Goal: Task Accomplishment & Management: Use online tool/utility

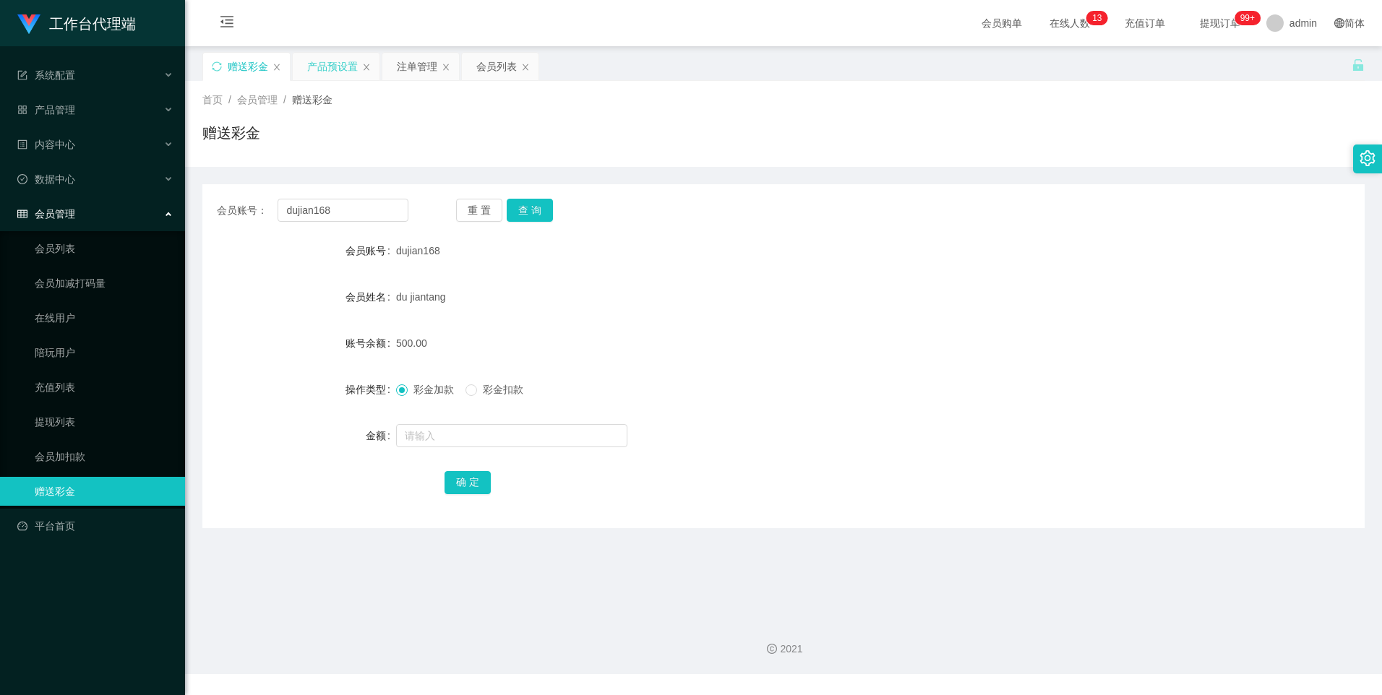
click at [320, 67] on div "产品预设置" at bounding box center [332, 66] width 51 height 27
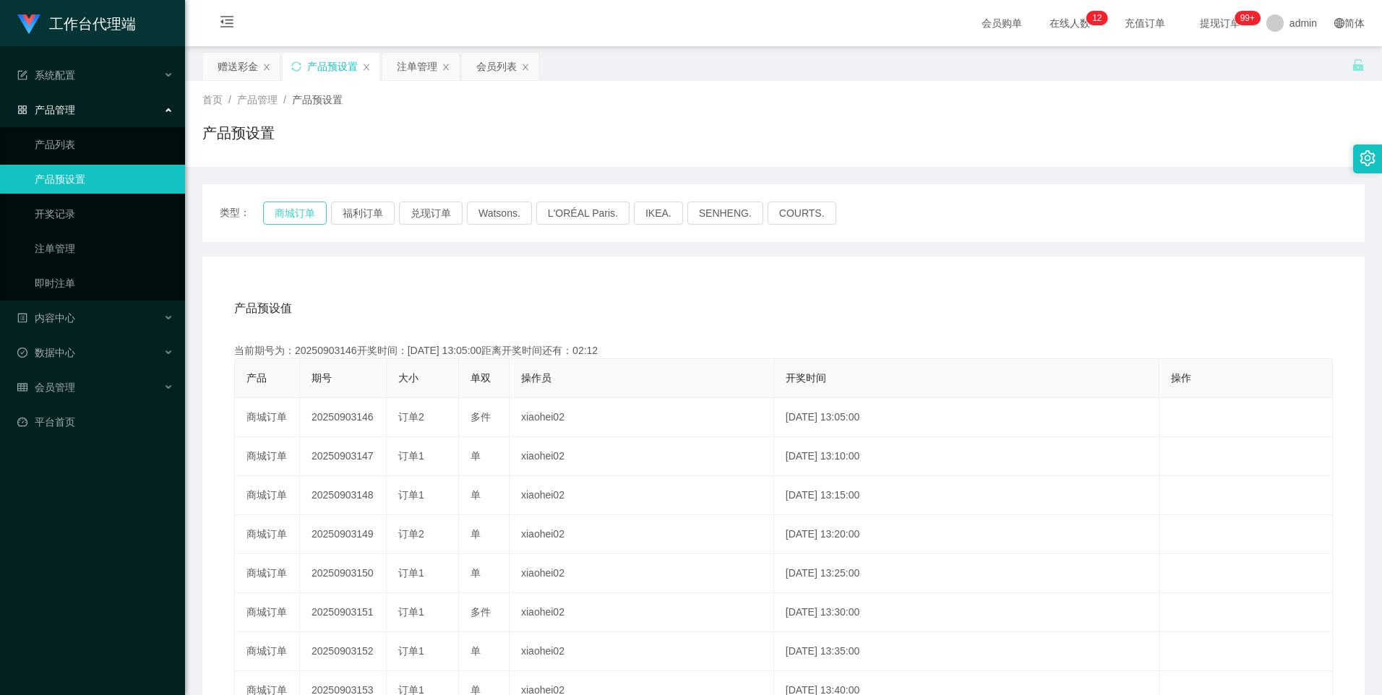
drag, startPoint x: 299, startPoint y: 218, endPoint x: 327, endPoint y: 231, distance: 31.1
click at [299, 217] on button "商城订单" at bounding box center [295, 213] width 64 height 23
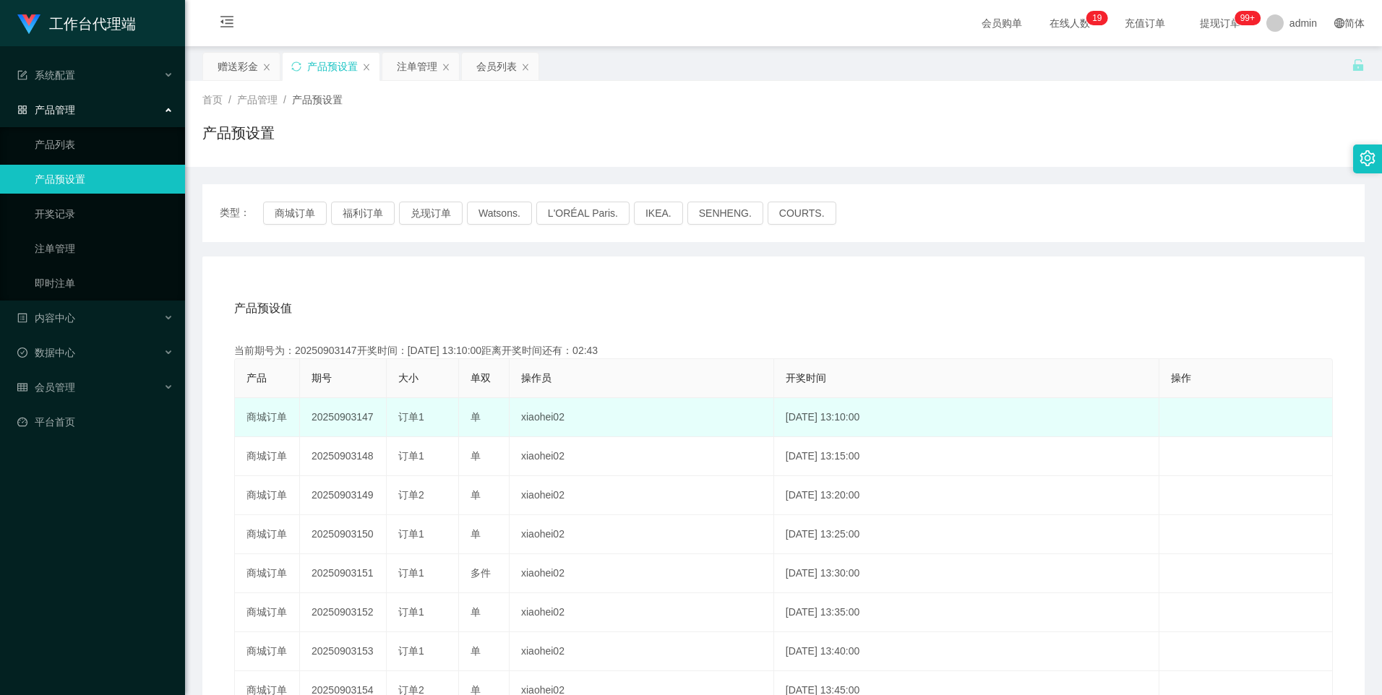
click at [337, 419] on td "20250903147" at bounding box center [343, 417] width 87 height 39
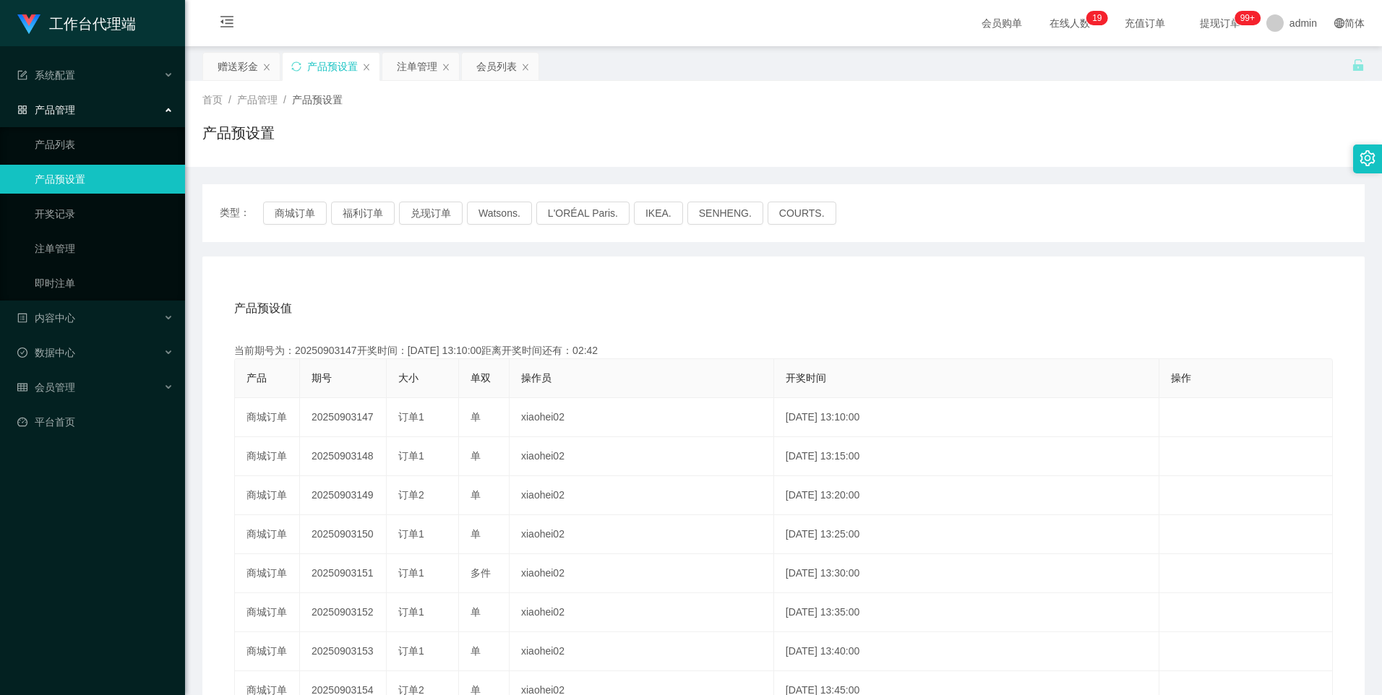
copy td "20250903147"
click at [421, 61] on div "注单管理" at bounding box center [417, 66] width 40 height 27
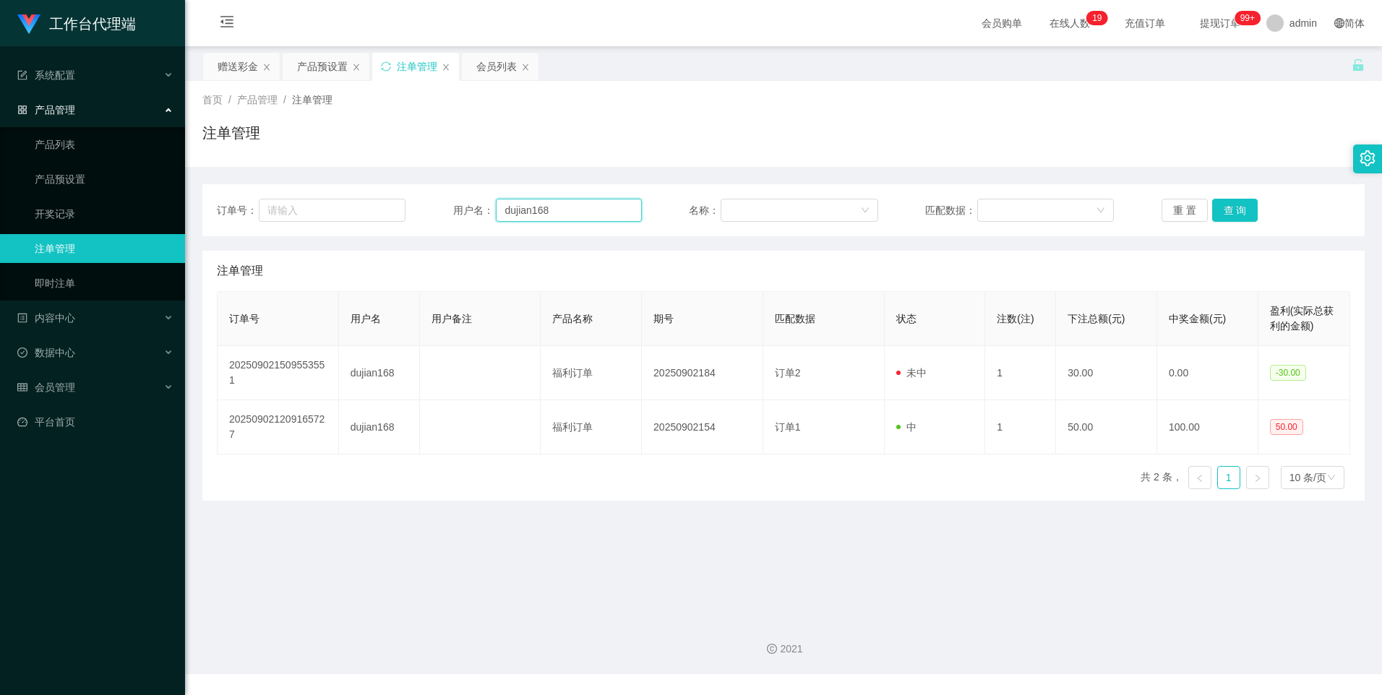
drag, startPoint x: 575, startPoint y: 213, endPoint x: 612, endPoint y: 228, distance: 40.3
click at [575, 213] on input "dujian168" at bounding box center [569, 210] width 146 height 23
click at [1227, 217] on button "查 询" at bounding box center [1235, 210] width 46 height 23
click at [1233, 207] on button "查 询" at bounding box center [1235, 210] width 46 height 23
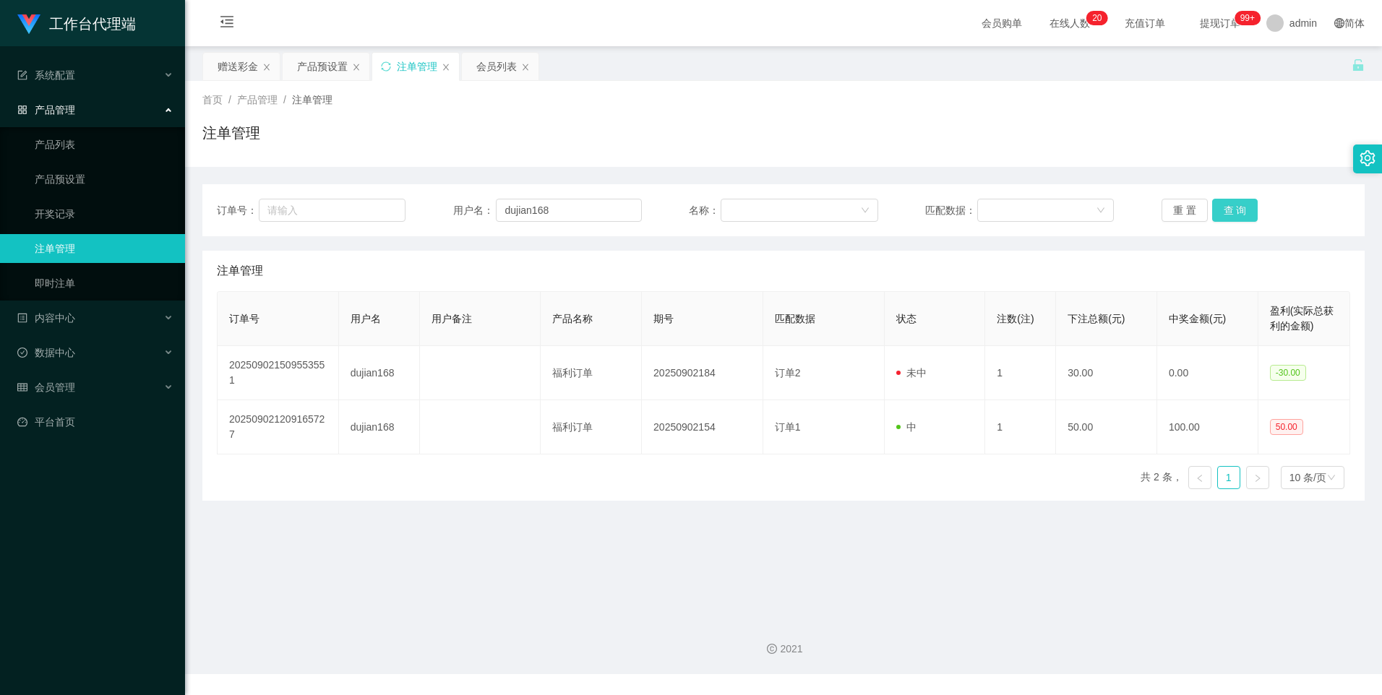
click at [1233, 207] on button "查 询" at bounding box center [1235, 210] width 46 height 23
click at [310, 67] on div "产品预设置" at bounding box center [322, 66] width 51 height 27
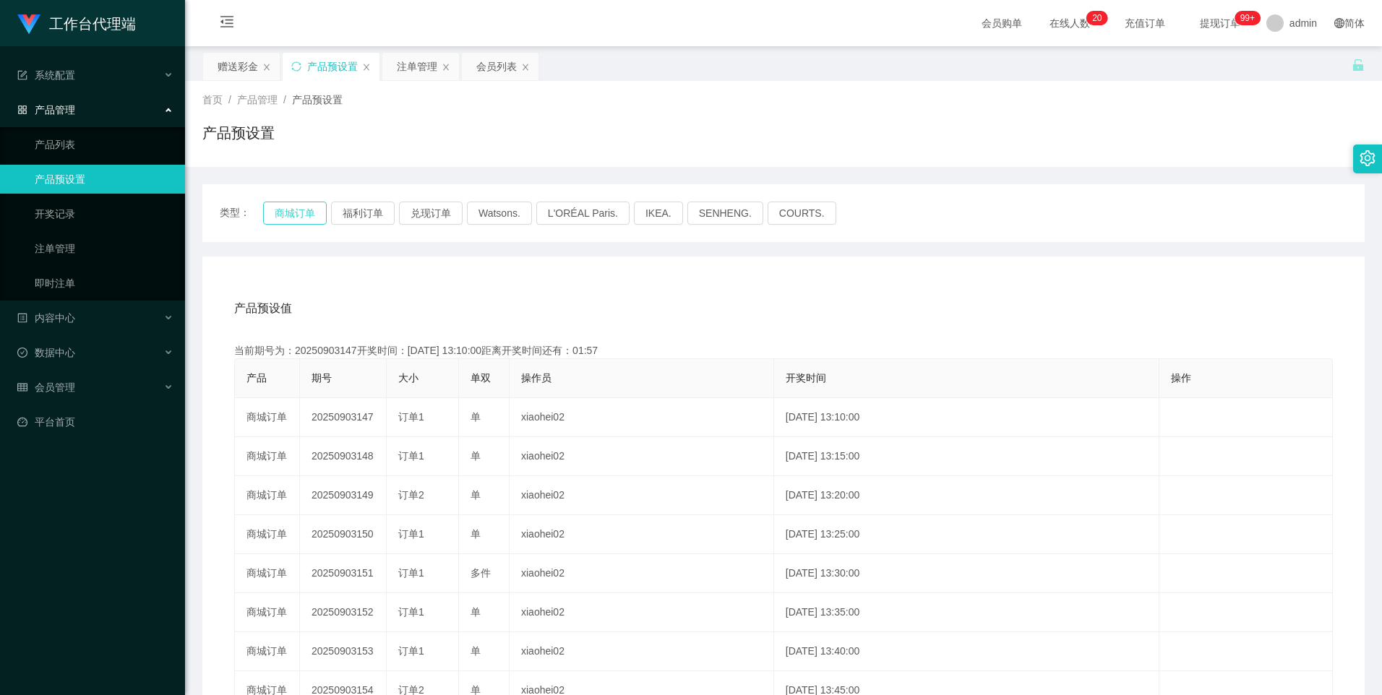
click at [312, 210] on button "商城订单" at bounding box center [295, 213] width 64 height 23
click at [408, 72] on div "注单管理" at bounding box center [417, 66] width 40 height 27
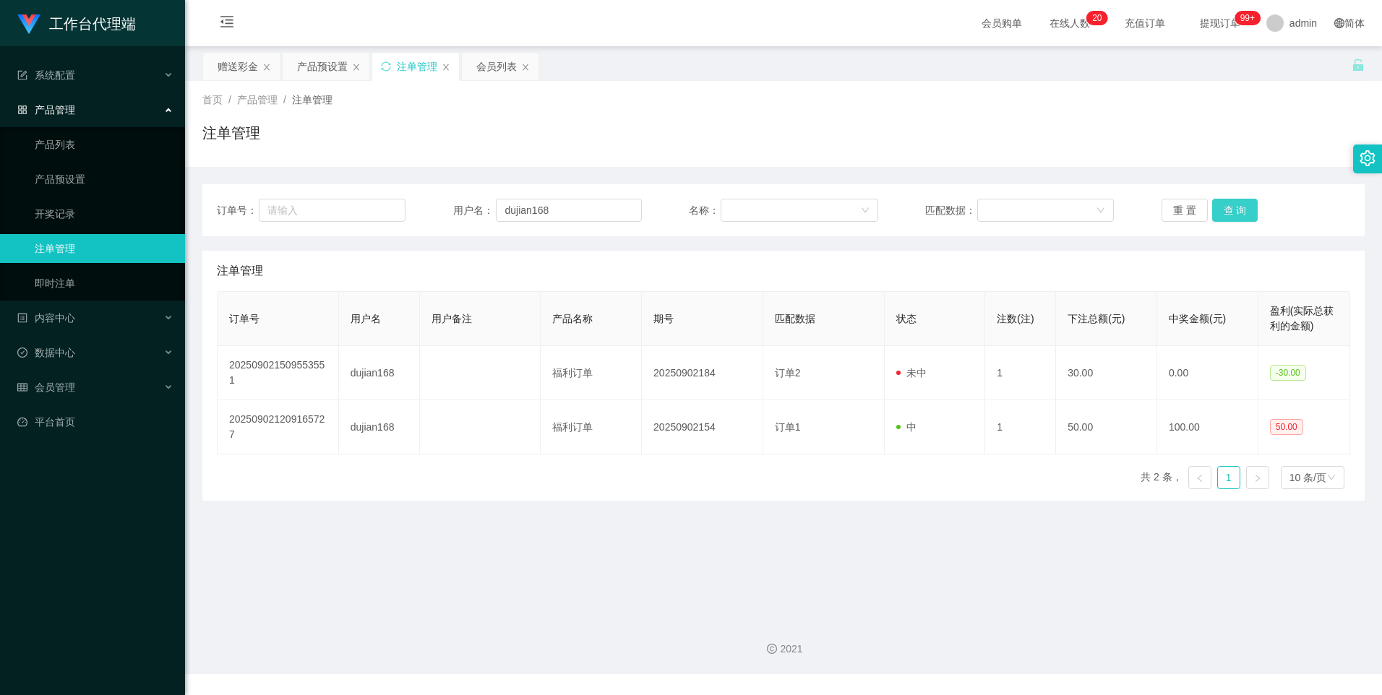
click at [1230, 218] on button "查 询" at bounding box center [1235, 210] width 46 height 23
click at [312, 63] on div "产品预设置" at bounding box center [322, 66] width 51 height 27
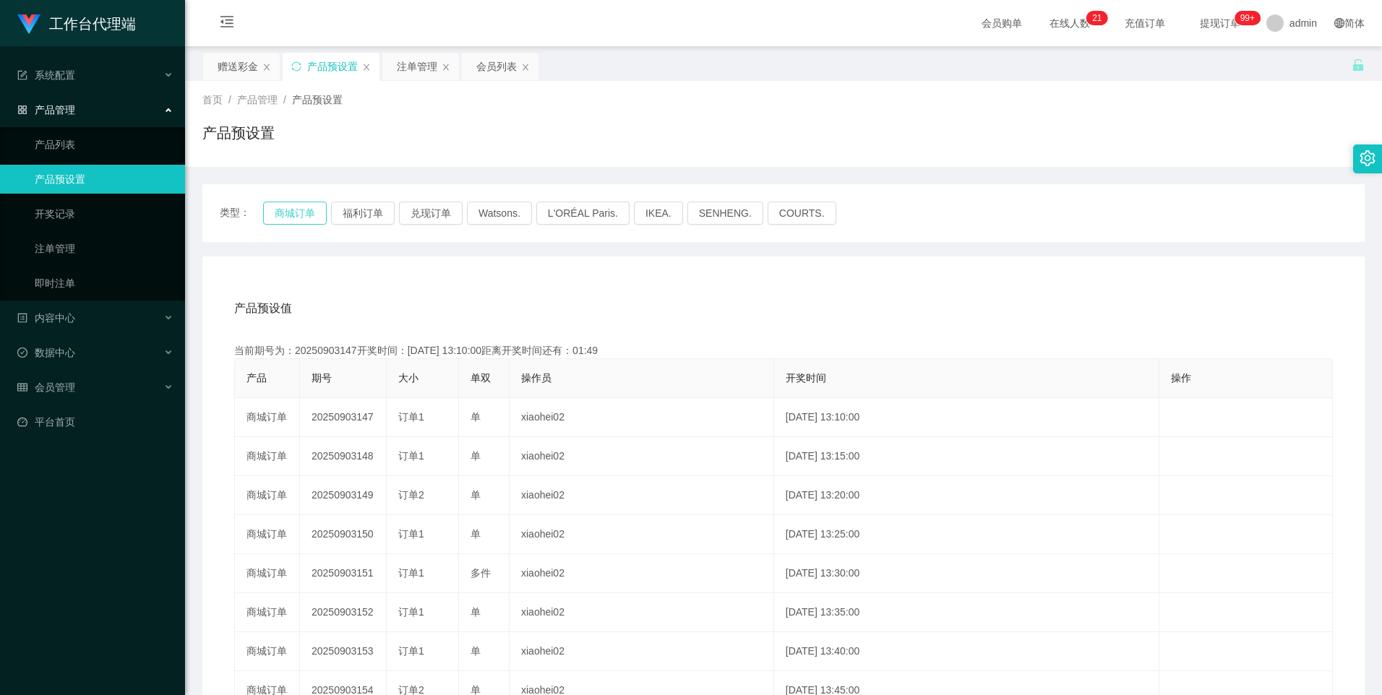
click at [286, 214] on button "商城订单" at bounding box center [295, 213] width 64 height 23
click at [293, 210] on button "商城订单" at bounding box center [295, 213] width 64 height 23
click at [415, 69] on div "注单管理" at bounding box center [417, 66] width 40 height 27
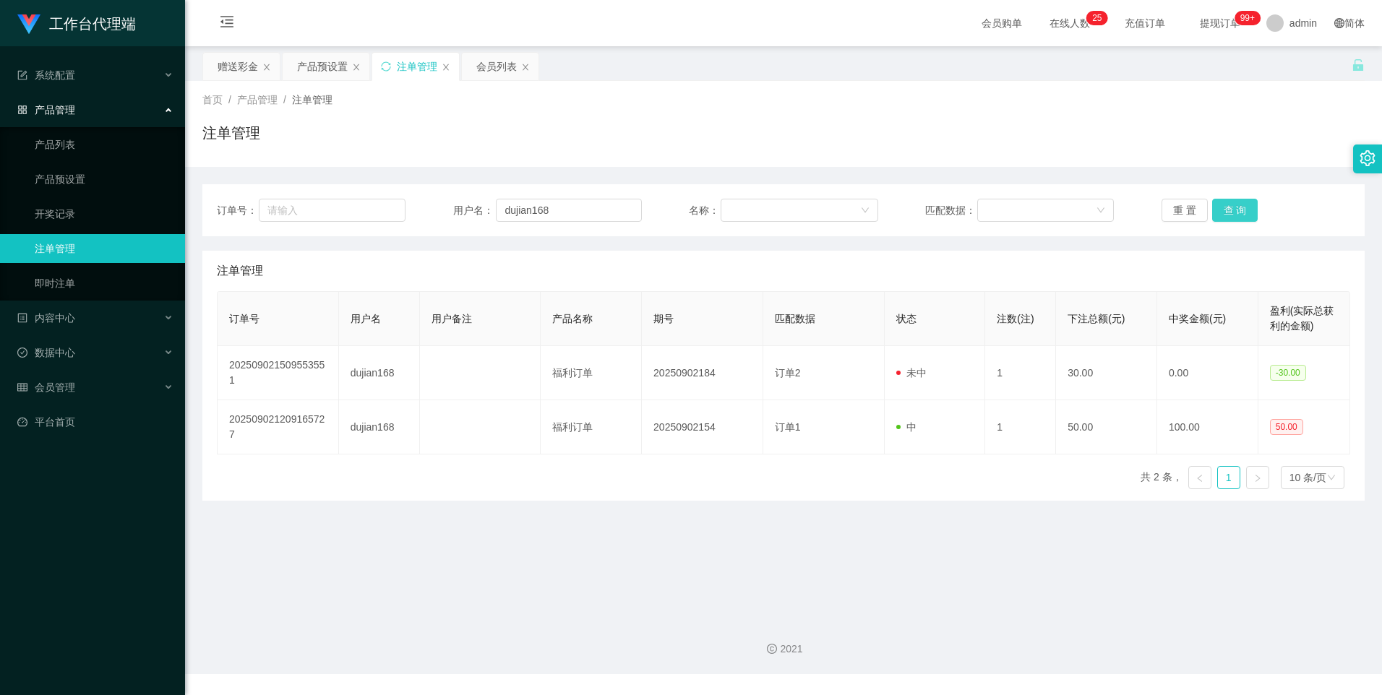
click at [1228, 218] on button "查 询" at bounding box center [1235, 210] width 46 height 23
click at [324, 64] on div "产品预设置" at bounding box center [322, 66] width 51 height 27
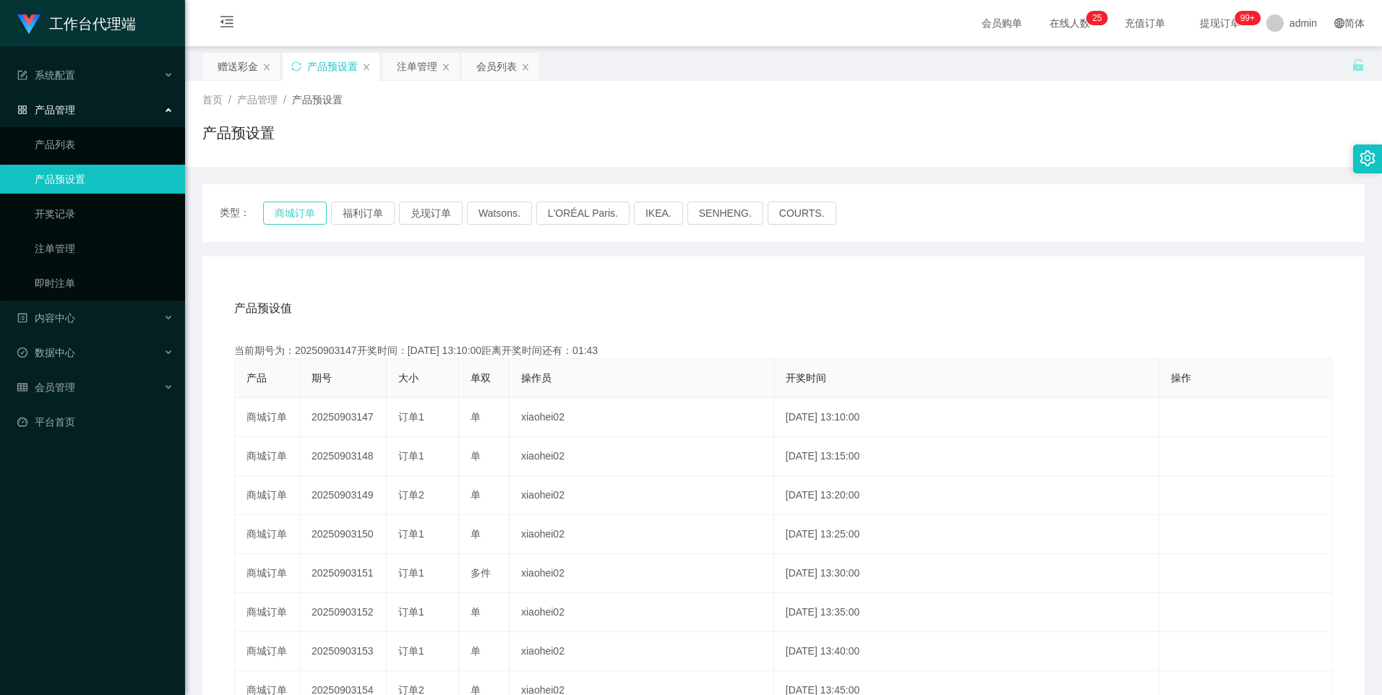
click at [312, 208] on button "商城订单" at bounding box center [295, 213] width 64 height 23
click at [291, 211] on button "商城订单" at bounding box center [295, 213] width 64 height 23
click at [419, 67] on div "注单管理" at bounding box center [417, 66] width 40 height 27
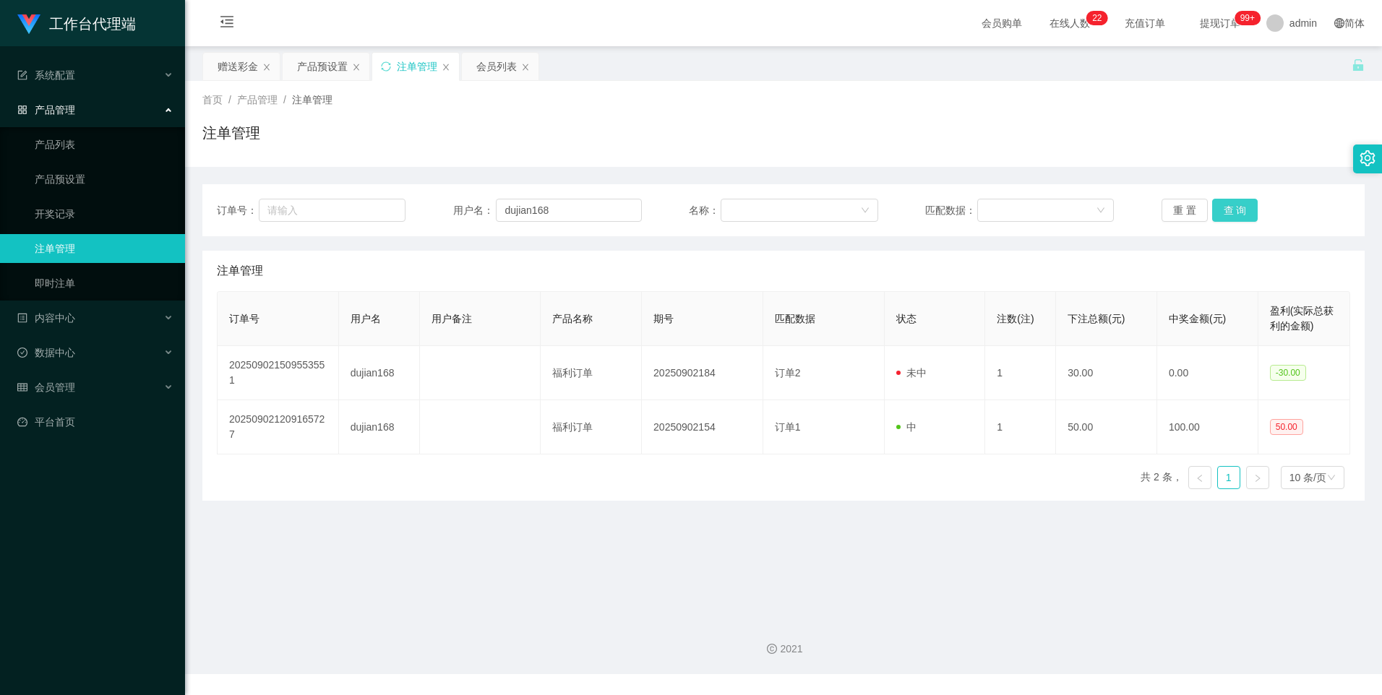
click at [1235, 207] on button "查 询" at bounding box center [1235, 210] width 46 height 23
click at [321, 69] on div "产品预设置" at bounding box center [322, 66] width 51 height 27
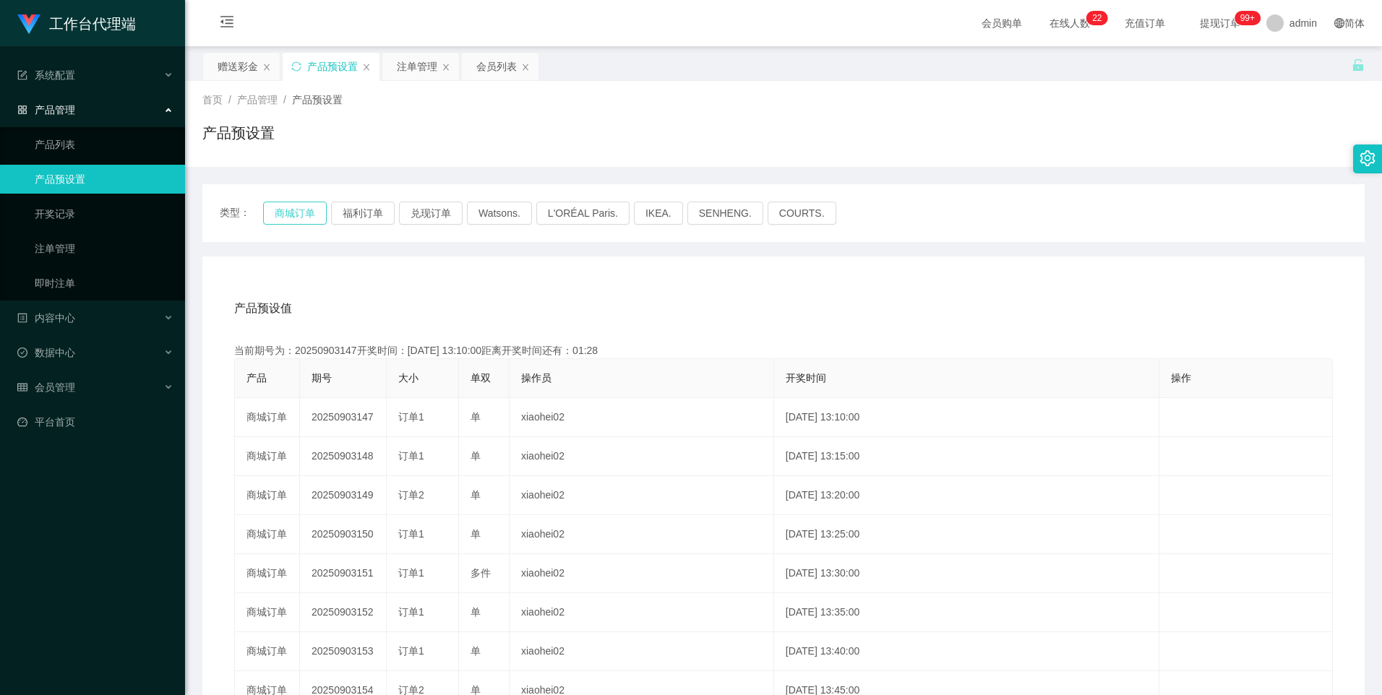
click at [280, 216] on button "商城订单" at bounding box center [295, 213] width 64 height 23
click at [413, 72] on div "注单管理" at bounding box center [417, 66] width 40 height 27
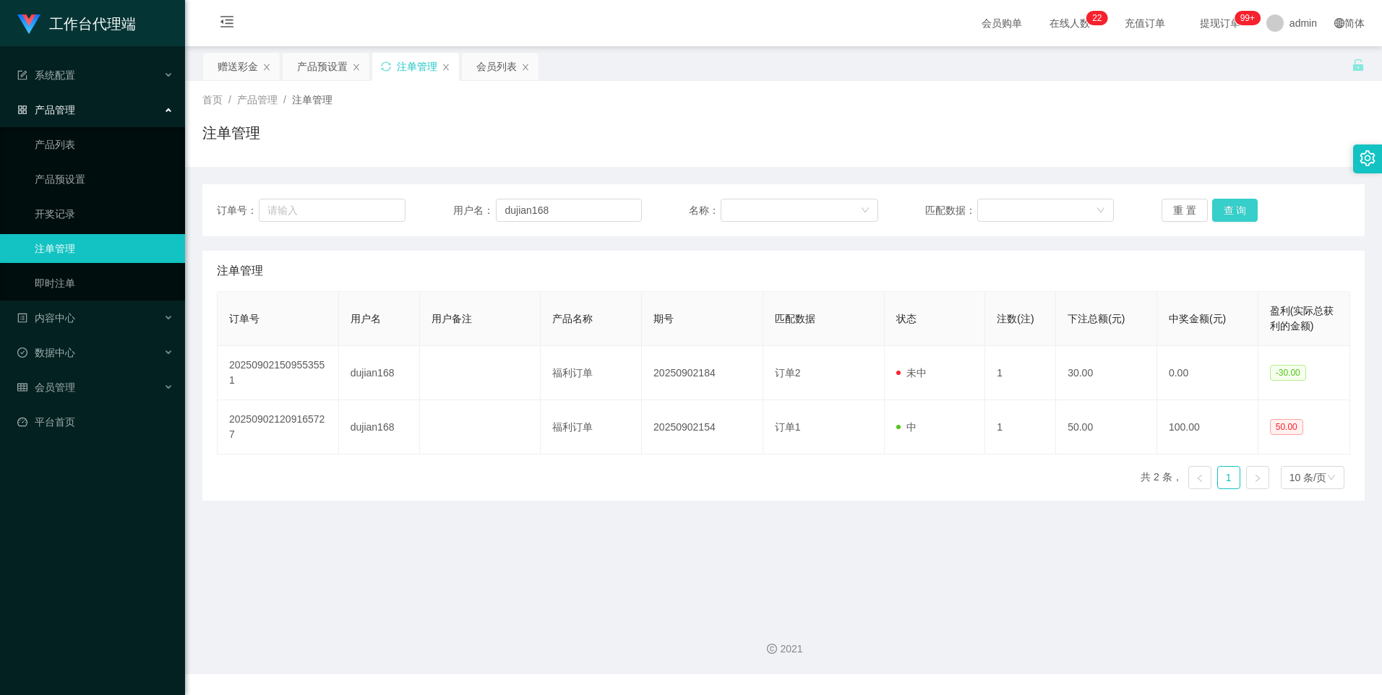
click at [1241, 211] on button "查 询" at bounding box center [1235, 210] width 46 height 23
click at [1238, 213] on button "查 询" at bounding box center [1235, 210] width 46 height 23
click at [1228, 205] on button "查 询" at bounding box center [1235, 210] width 46 height 23
click at [1231, 216] on button "查 询" at bounding box center [1235, 210] width 46 height 23
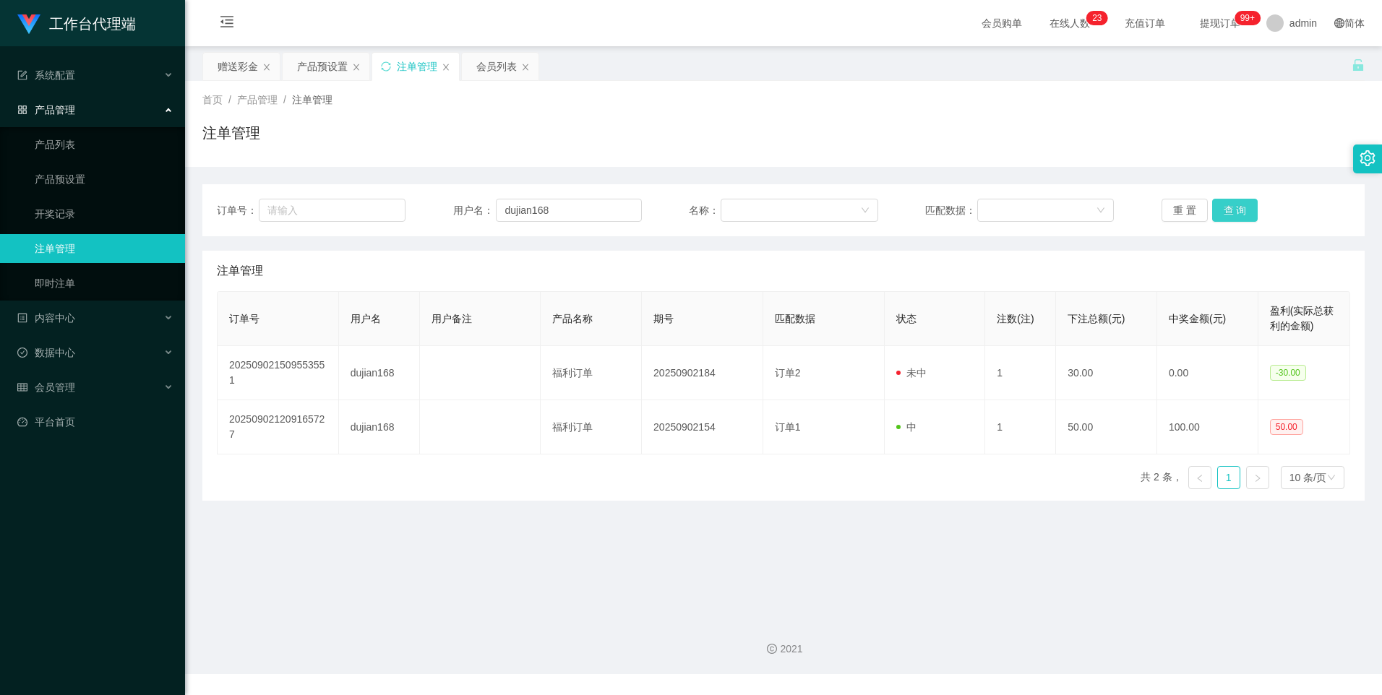
click at [1231, 216] on button "查 询" at bounding box center [1235, 210] width 46 height 23
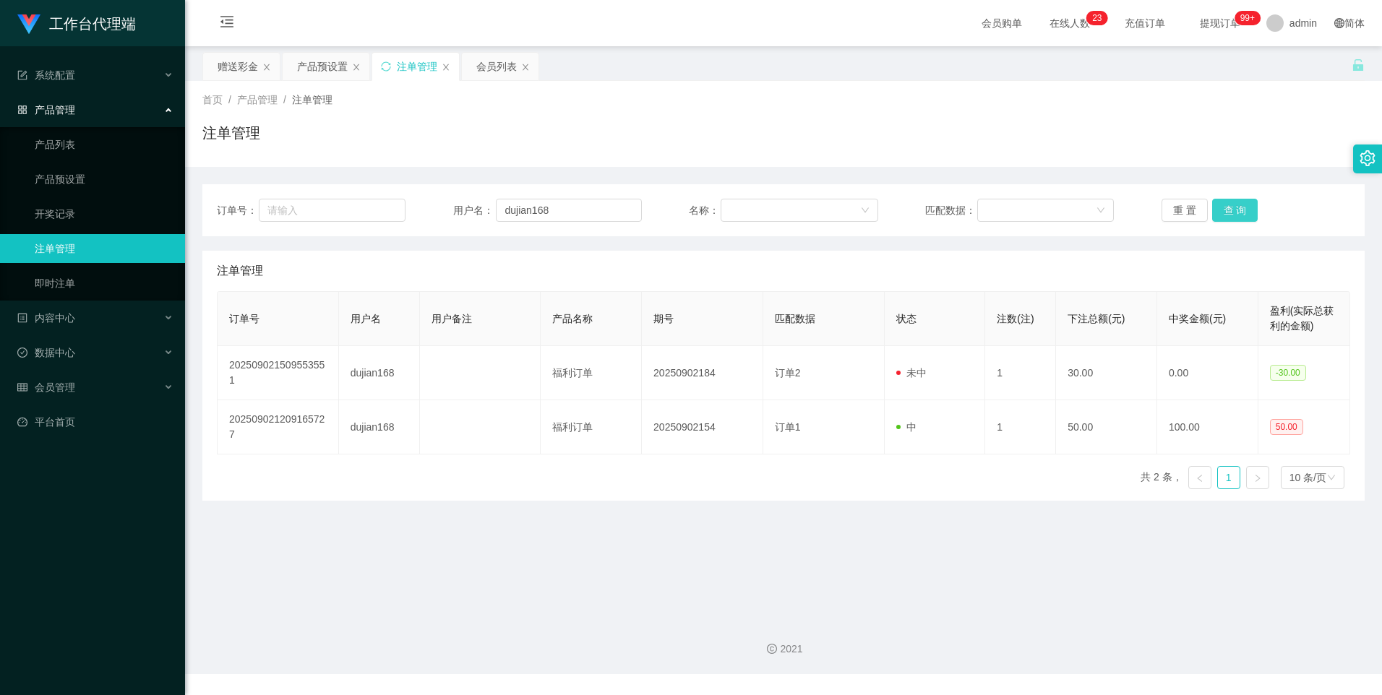
click at [1231, 216] on button "查 询" at bounding box center [1235, 210] width 46 height 23
click at [1231, 216] on div "重 置 查 询" at bounding box center [1256, 210] width 189 height 23
click at [1231, 216] on button "查 询" at bounding box center [1235, 210] width 46 height 23
click at [1232, 210] on button "查 询" at bounding box center [1235, 210] width 46 height 23
click at [1232, 210] on div "重 置 查 询" at bounding box center [1256, 210] width 189 height 23
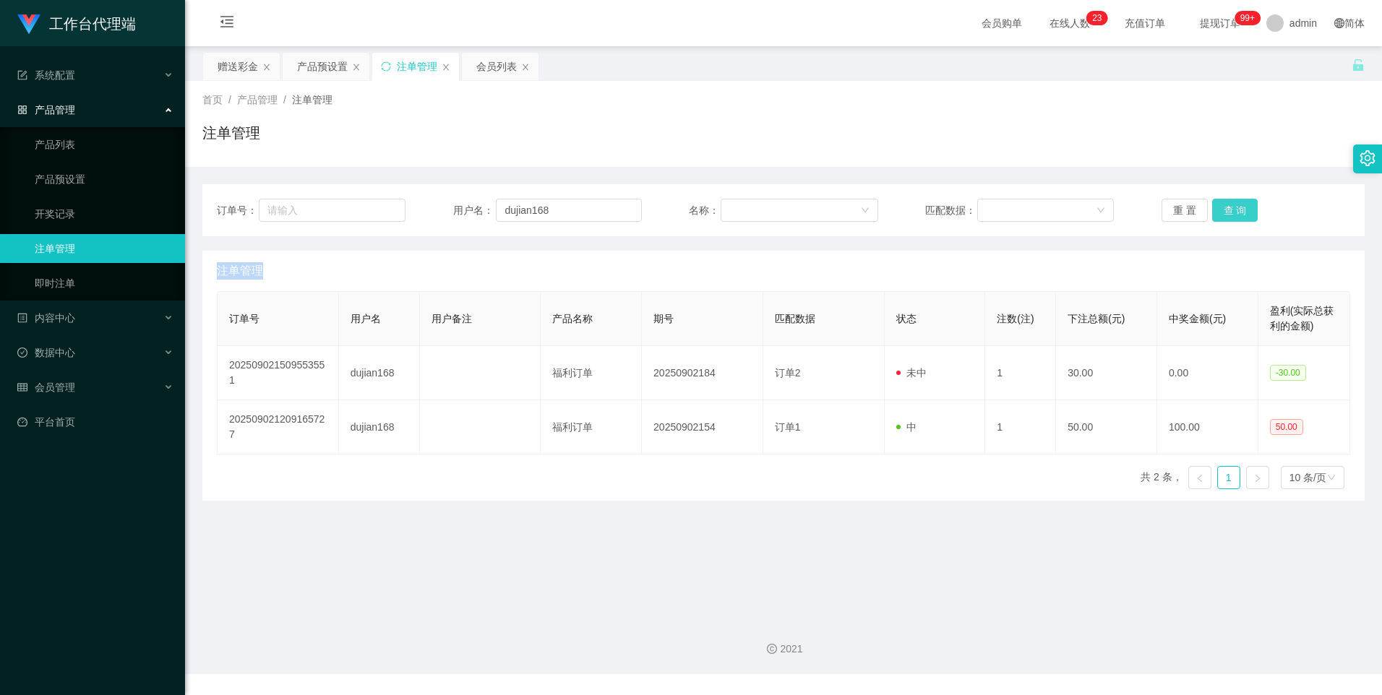
click at [1232, 210] on button "查 询" at bounding box center [1235, 210] width 46 height 23
click at [566, 214] on input "dujian168" at bounding box center [569, 210] width 146 height 23
click at [590, 213] on input "dujian168" at bounding box center [569, 210] width 146 height 23
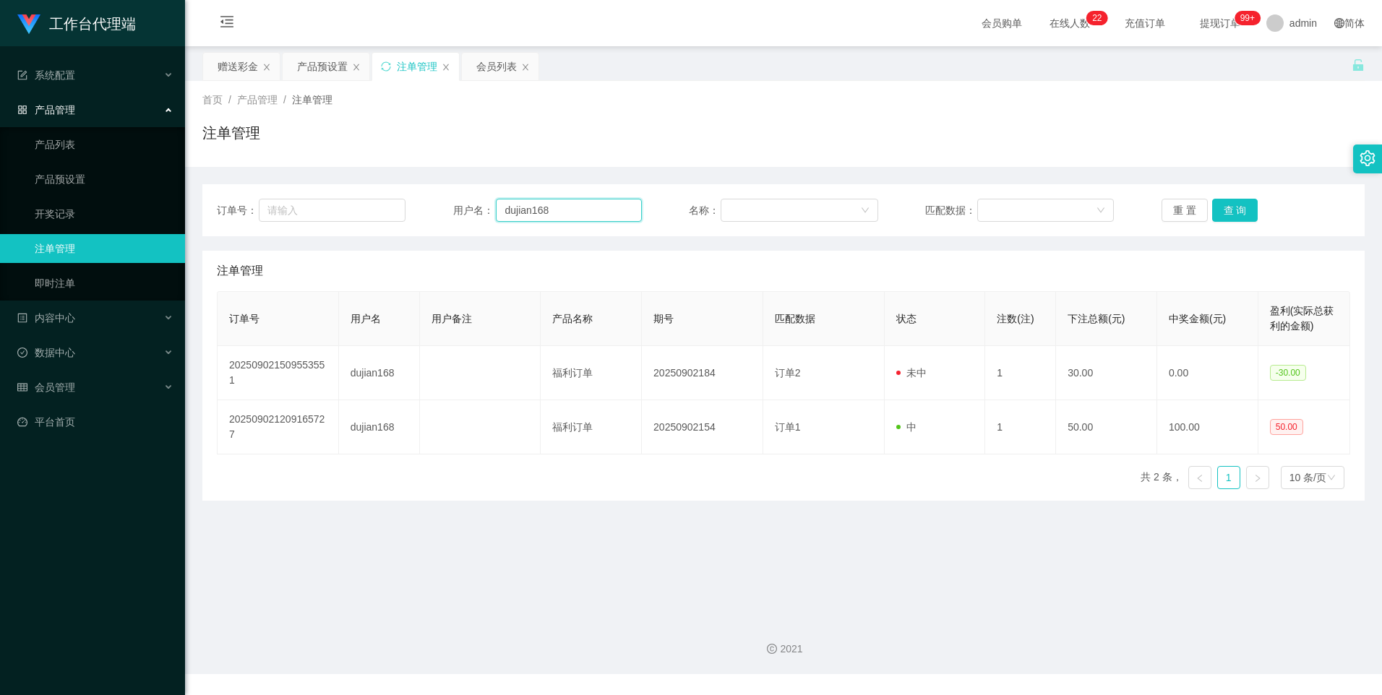
click at [590, 213] on input "dujian168" at bounding box center [569, 210] width 146 height 23
drag, startPoint x: 234, startPoint y: 70, endPoint x: 299, endPoint y: 140, distance: 95.2
click at [234, 70] on div "赠送彩金" at bounding box center [238, 66] width 40 height 27
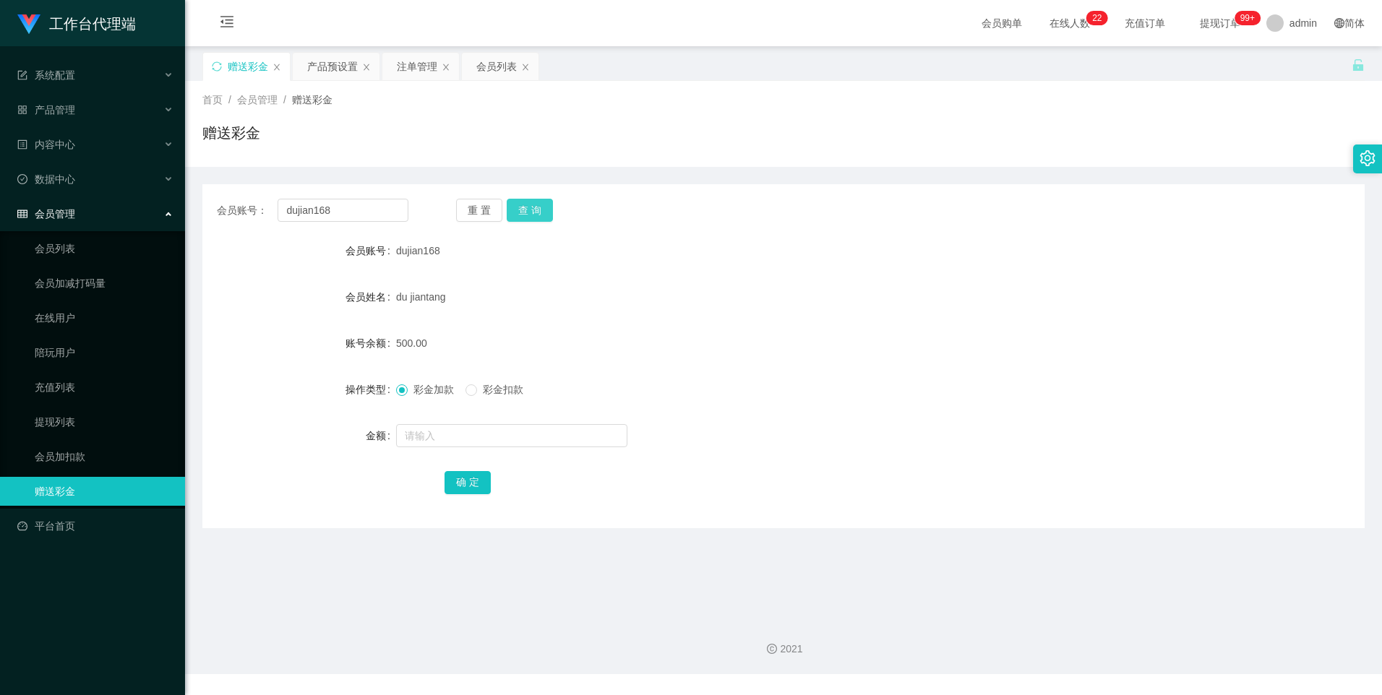
click at [528, 207] on button "查 询" at bounding box center [530, 210] width 46 height 23
click at [528, 208] on button "查 询" at bounding box center [530, 210] width 46 height 23
drag, startPoint x: 417, startPoint y: 67, endPoint x: 427, endPoint y: 85, distance: 20.1
click at [417, 67] on div "注单管理" at bounding box center [417, 66] width 40 height 27
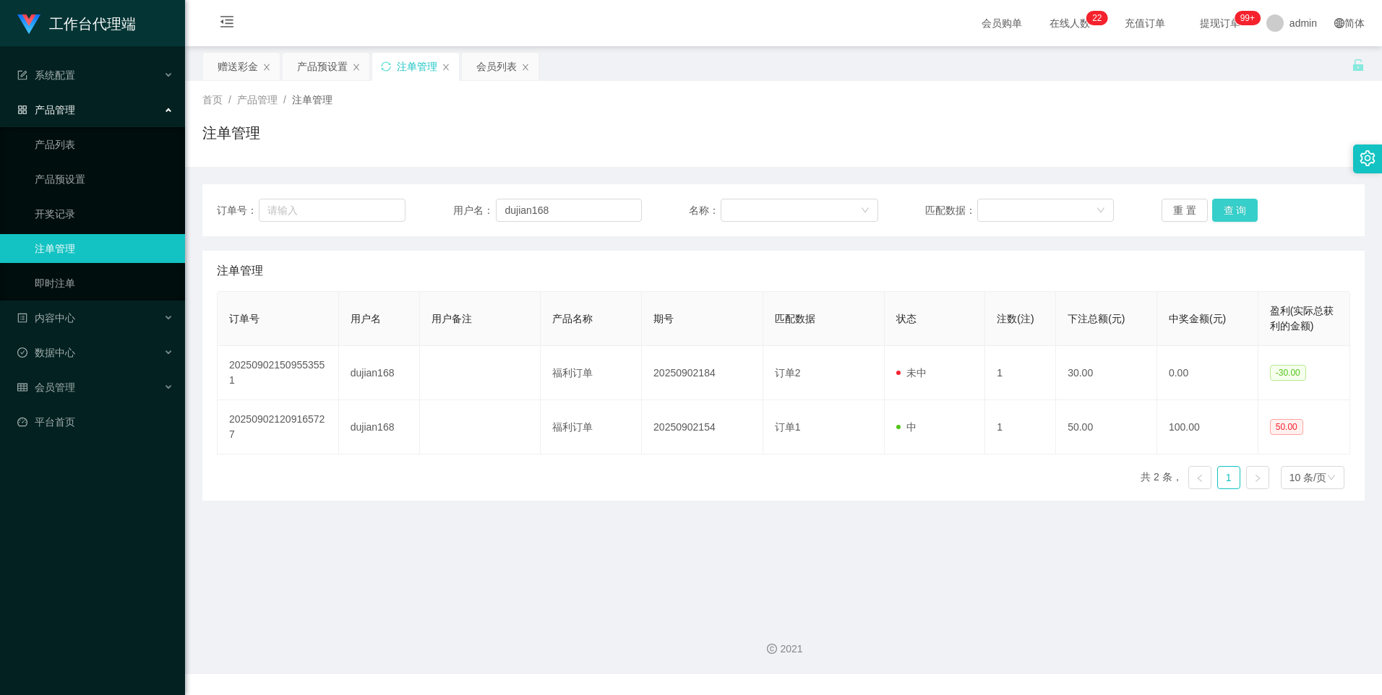
click at [1230, 212] on button "查 询" at bounding box center [1235, 210] width 46 height 23
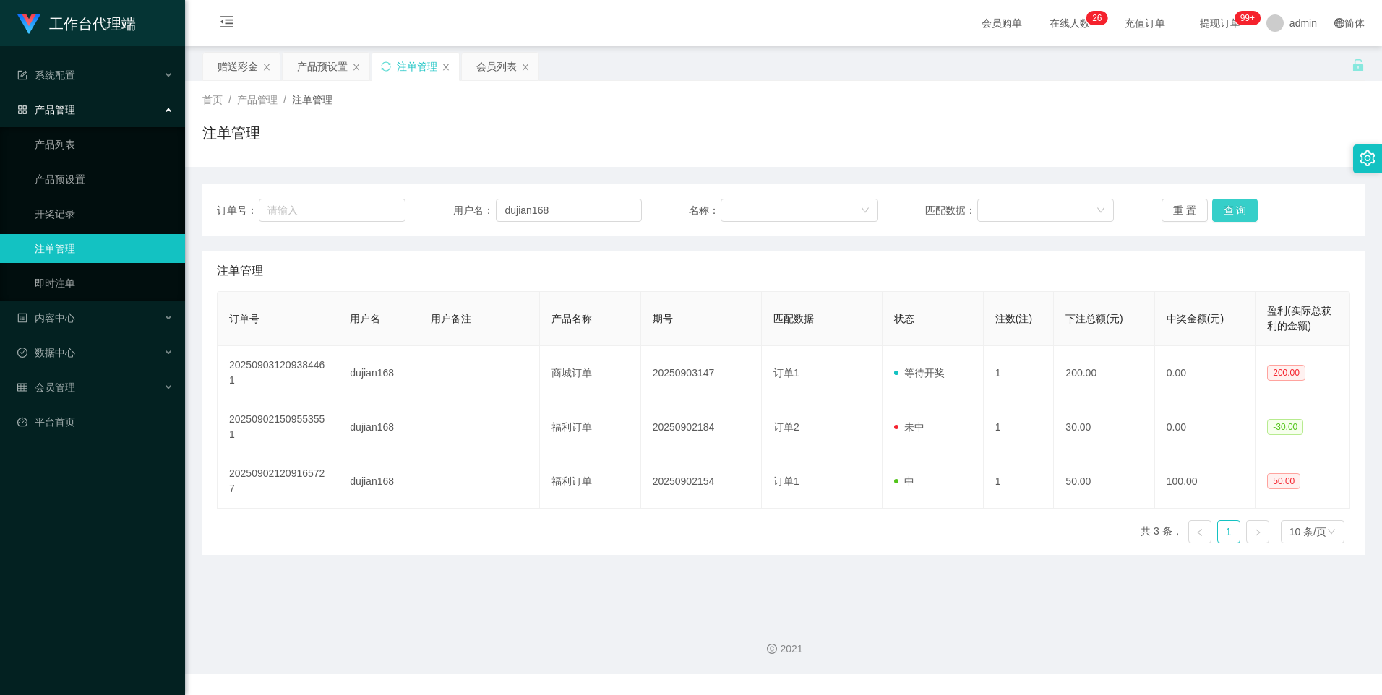
click at [1230, 202] on button "查 询" at bounding box center [1235, 210] width 46 height 23
click at [1229, 214] on button "查 询" at bounding box center [1235, 210] width 46 height 23
click at [312, 66] on div "产品预设置" at bounding box center [322, 66] width 51 height 27
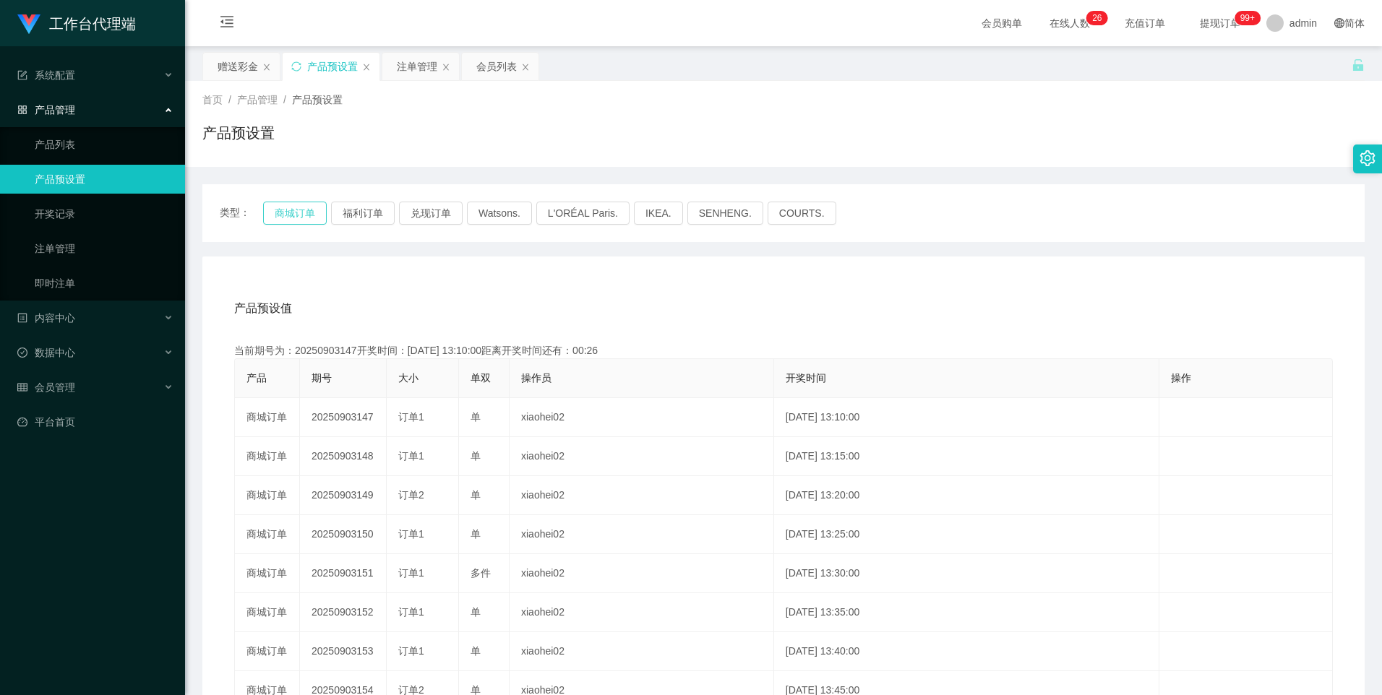
click at [308, 213] on button "商城订单" at bounding box center [295, 213] width 64 height 23
click at [424, 66] on div "注单管理" at bounding box center [417, 66] width 40 height 27
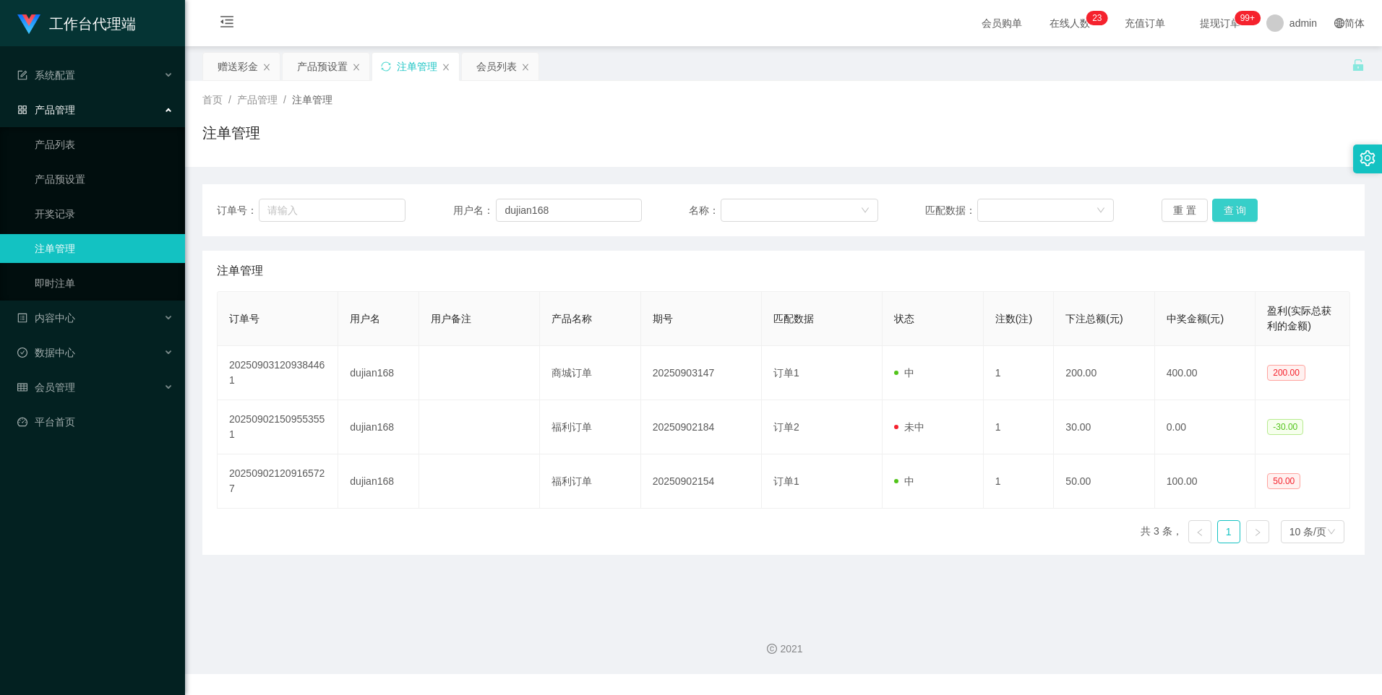
click at [1219, 211] on button "查 询" at bounding box center [1235, 210] width 46 height 23
click at [1234, 213] on button "查 询" at bounding box center [1235, 210] width 46 height 23
click at [1212, 210] on button "查 询" at bounding box center [1235, 210] width 46 height 23
click at [1224, 212] on button "查 询" at bounding box center [1235, 210] width 46 height 23
click at [312, 65] on div "产品预设置" at bounding box center [322, 66] width 51 height 27
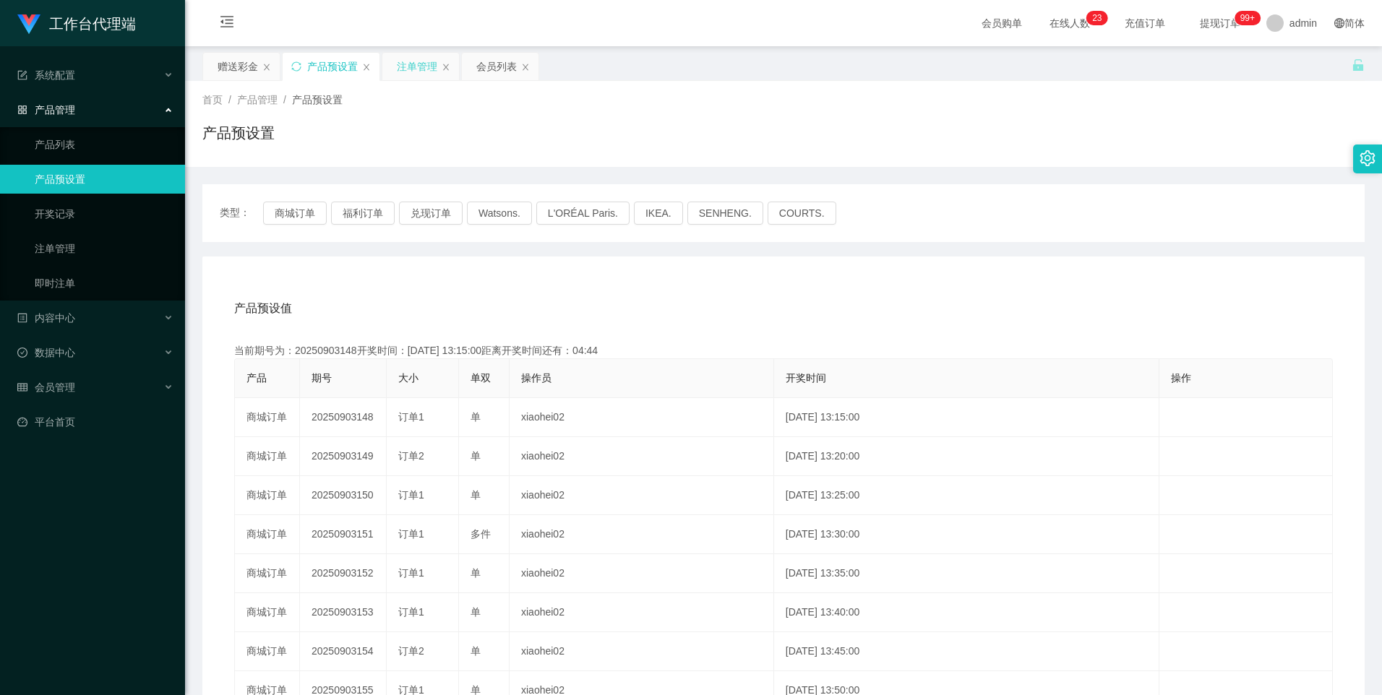
click at [412, 67] on div "注单管理" at bounding box center [417, 66] width 40 height 27
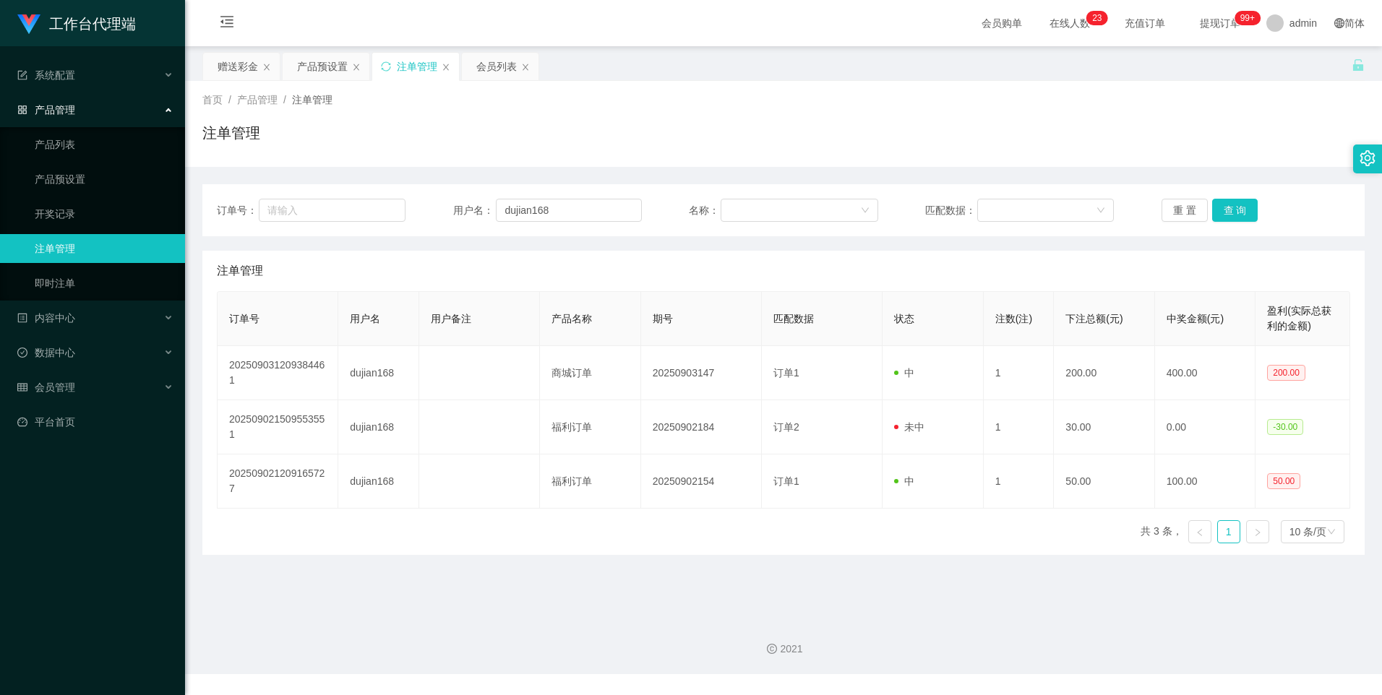
click at [1227, 198] on div "订单号： 用户名： dujian168 名称： 匹配数据： 重 置 查 询" at bounding box center [783, 210] width 1162 height 52
click at [1228, 210] on button "查 询" at bounding box center [1235, 210] width 46 height 23
click at [322, 72] on div "产品预设置" at bounding box center [322, 66] width 51 height 27
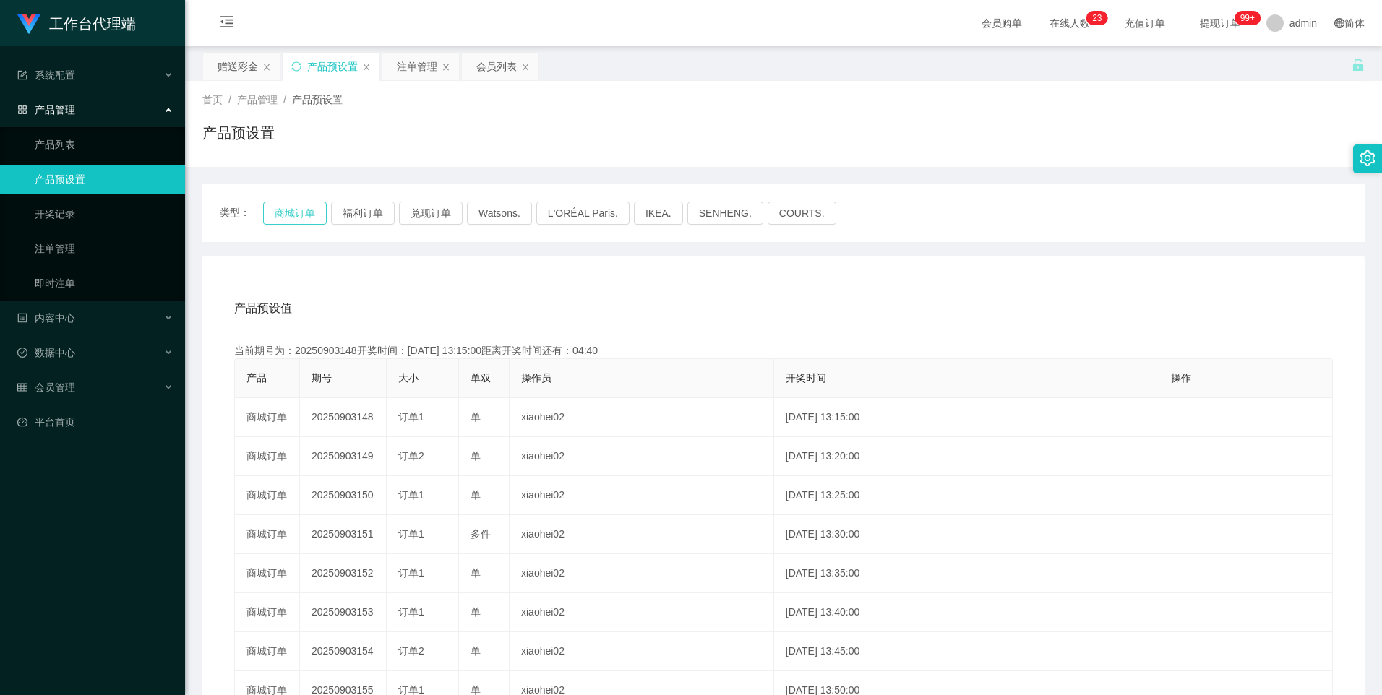
click at [268, 203] on button "商城订单" at bounding box center [295, 213] width 64 height 23
click at [297, 215] on button "商城订单" at bounding box center [295, 213] width 64 height 23
click at [411, 71] on div "注单管理" at bounding box center [417, 66] width 40 height 27
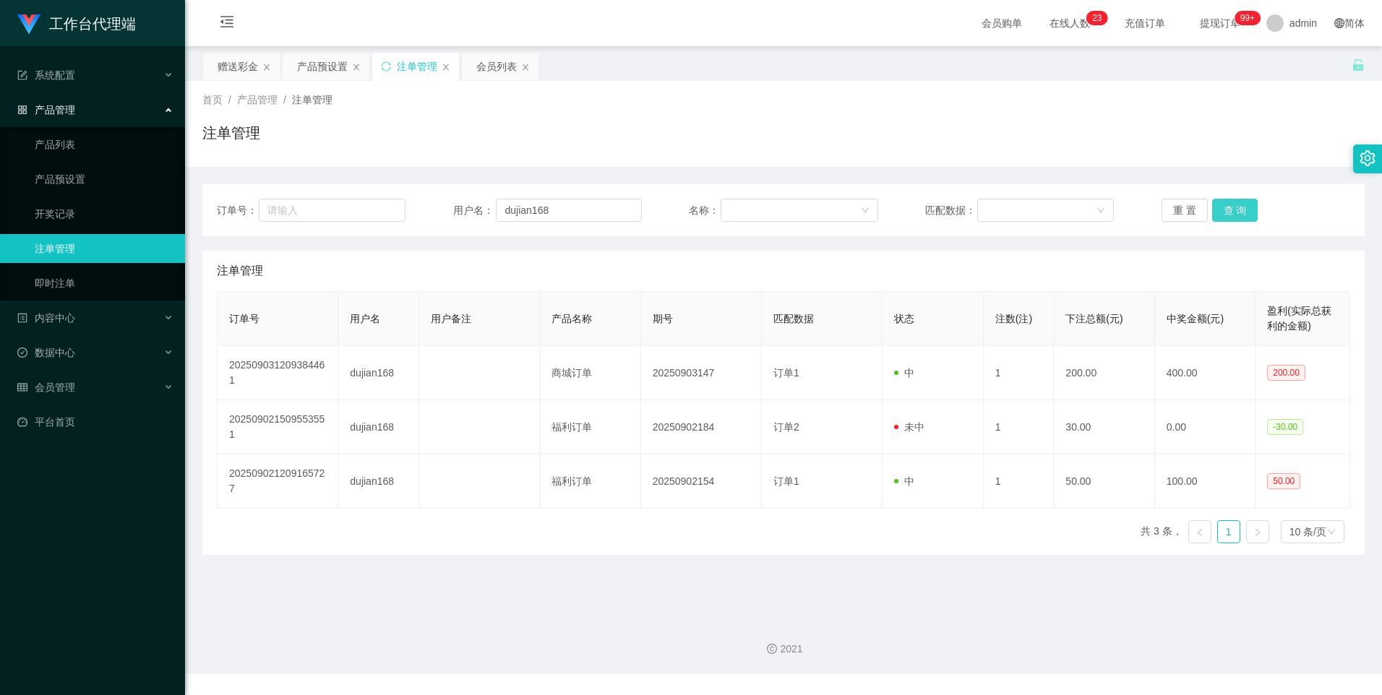
click at [1219, 210] on button "查 询" at bounding box center [1235, 210] width 46 height 23
click at [237, 69] on div "赠送彩金" at bounding box center [238, 66] width 40 height 27
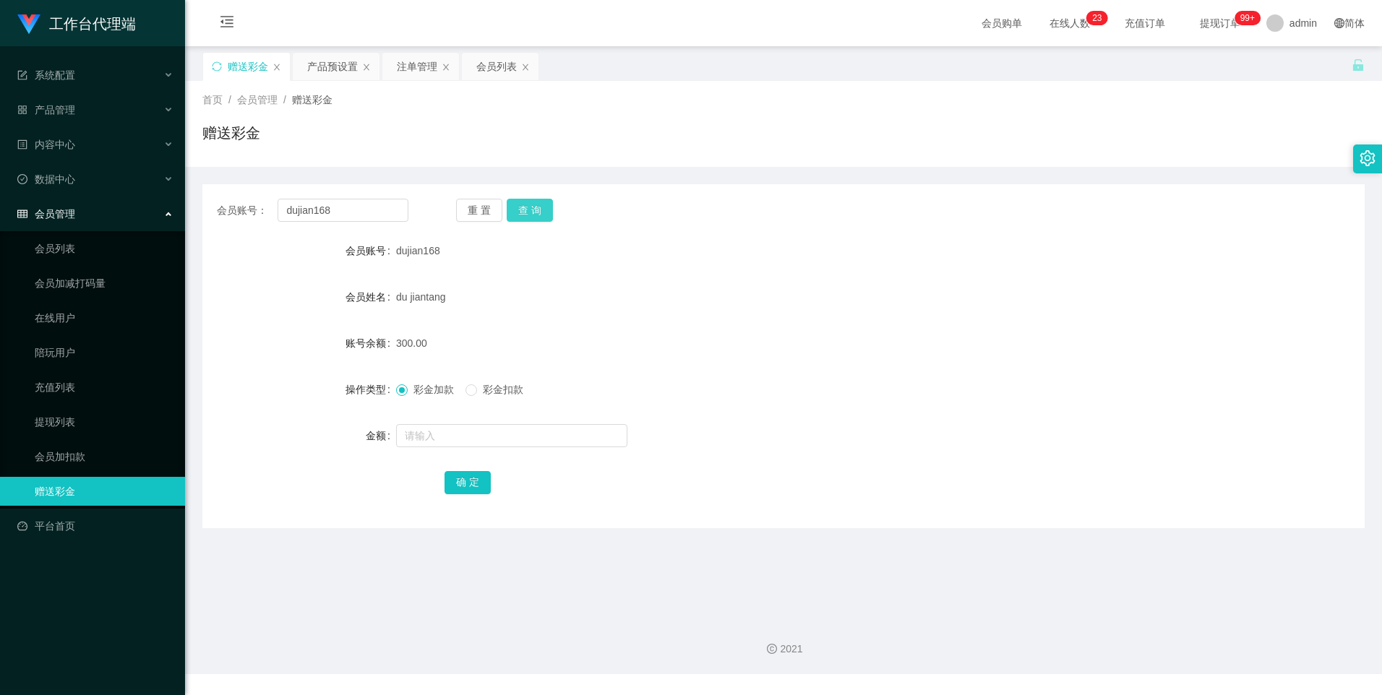
click at [528, 207] on button "查 询" at bounding box center [530, 210] width 46 height 23
click at [535, 215] on button "查 询" at bounding box center [530, 210] width 46 height 23
drag, startPoint x: 537, startPoint y: 209, endPoint x: 672, endPoint y: 187, distance: 137.0
click at [537, 209] on button "查 询" at bounding box center [530, 210] width 46 height 23
